Goal: Find specific page/section: Find specific page/section

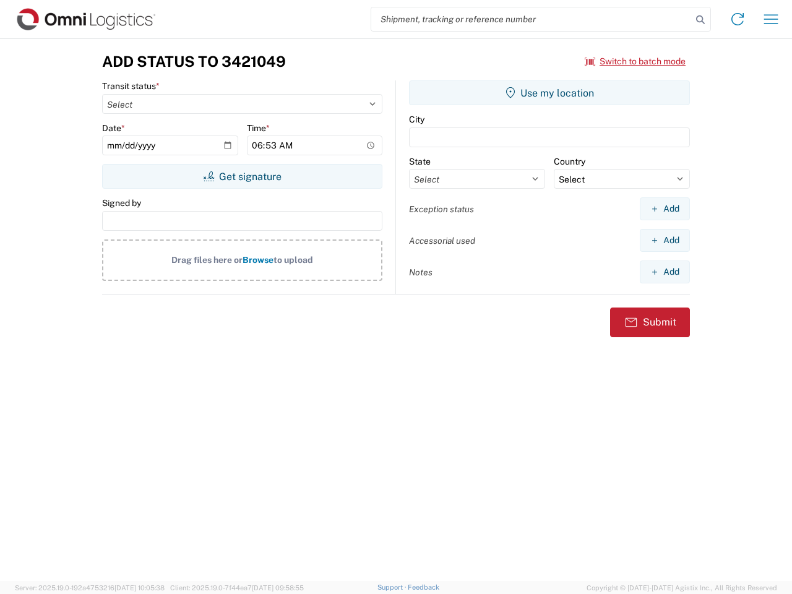
click at [532, 19] on input "search" at bounding box center [531, 19] width 321 height 24
click at [701, 20] on icon at bounding box center [700, 19] width 17 height 17
click at [738, 19] on icon at bounding box center [738, 19] width 20 height 20
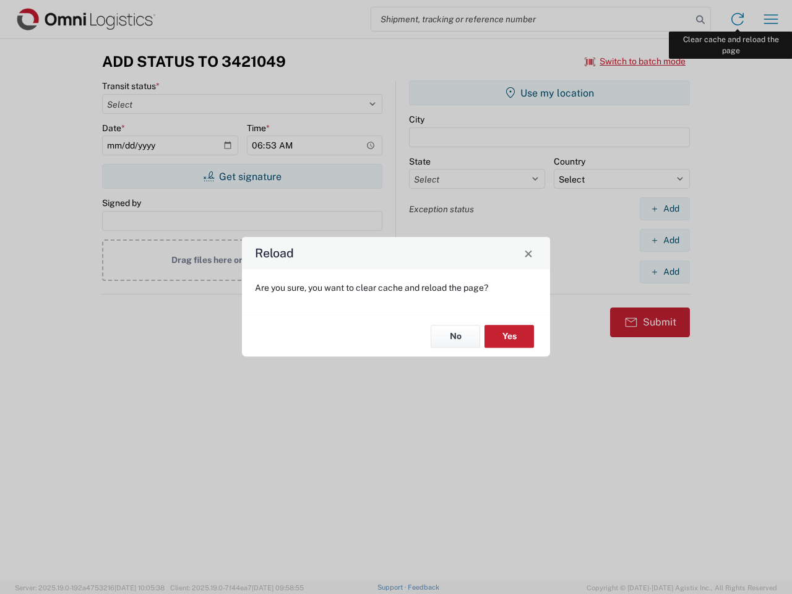
click at [771, 19] on div "Reload Are you sure, you want to clear cache and reload the page? No Yes" at bounding box center [396, 297] width 792 height 594
click at [636, 61] on div "Reload Are you sure, you want to clear cache and reload the page? No Yes" at bounding box center [396, 297] width 792 height 594
click at [242, 176] on div "Reload Are you sure, you want to clear cache and reload the page? No Yes" at bounding box center [396, 297] width 792 height 594
click at [550, 93] on div "Reload Are you sure, you want to clear cache and reload the page? No Yes" at bounding box center [396, 297] width 792 height 594
click at [665, 209] on div "Reload Are you sure, you want to clear cache and reload the page? No Yes" at bounding box center [396, 297] width 792 height 594
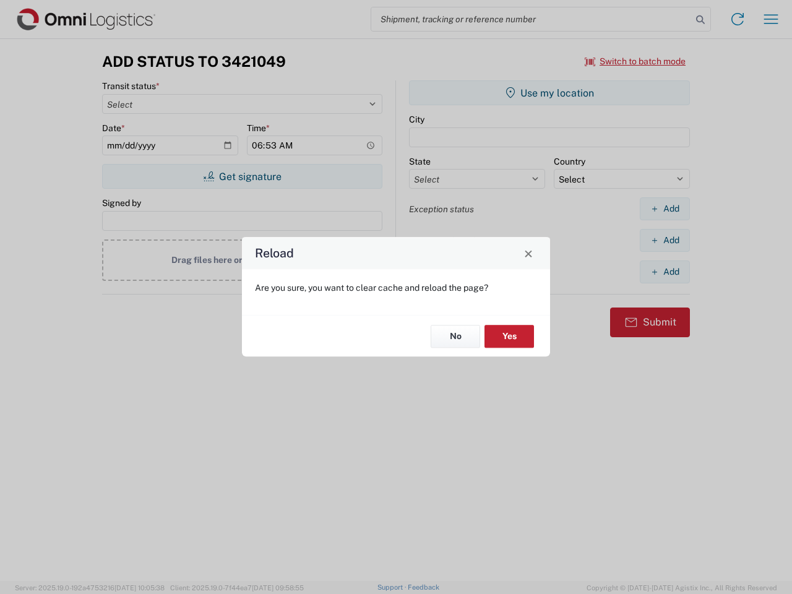
click at [665, 240] on div "Reload Are you sure, you want to clear cache and reload the page? No Yes" at bounding box center [396, 297] width 792 height 594
click at [665, 272] on div "Reload Are you sure, you want to clear cache and reload the page? No Yes" at bounding box center [396, 297] width 792 height 594
